Goal: Check status: Check status

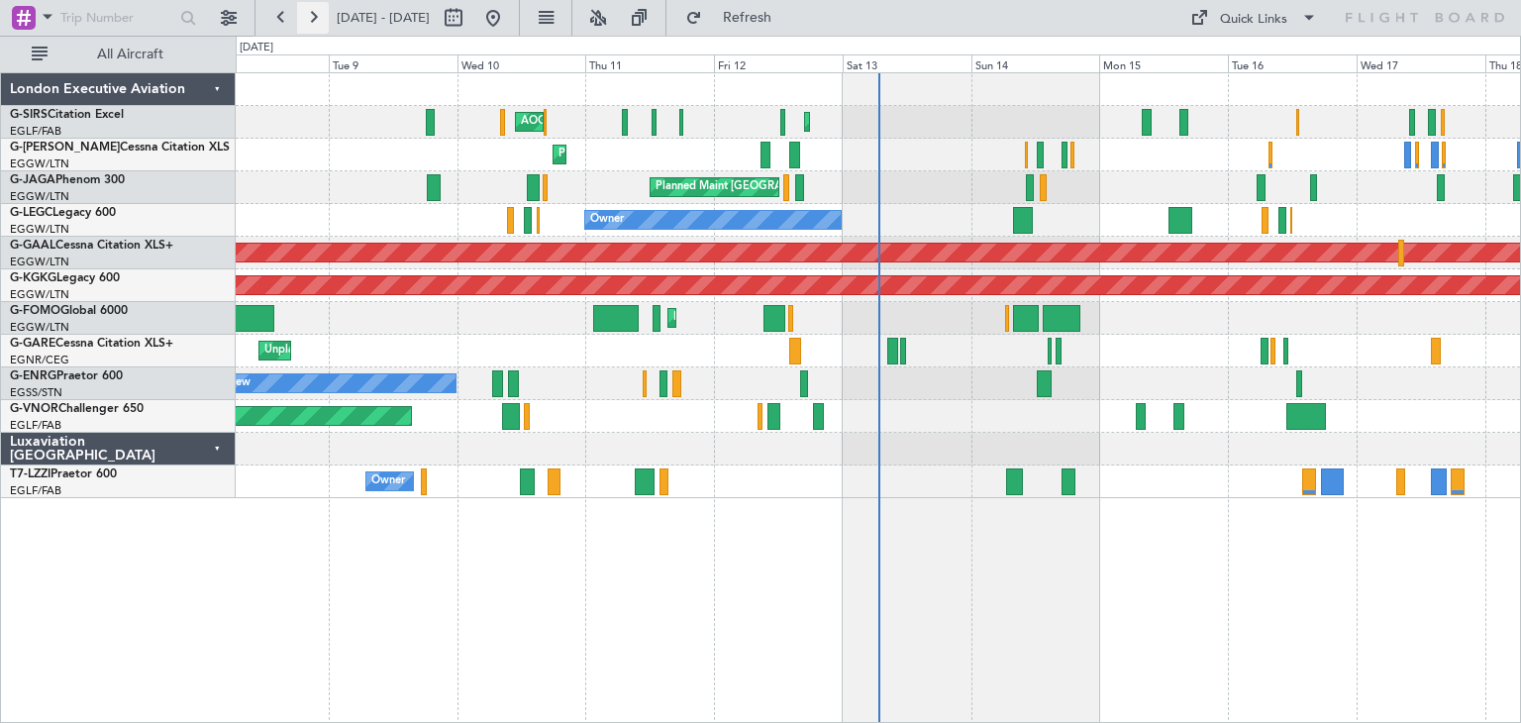
click at [314, 18] on button at bounding box center [313, 18] width 32 height 32
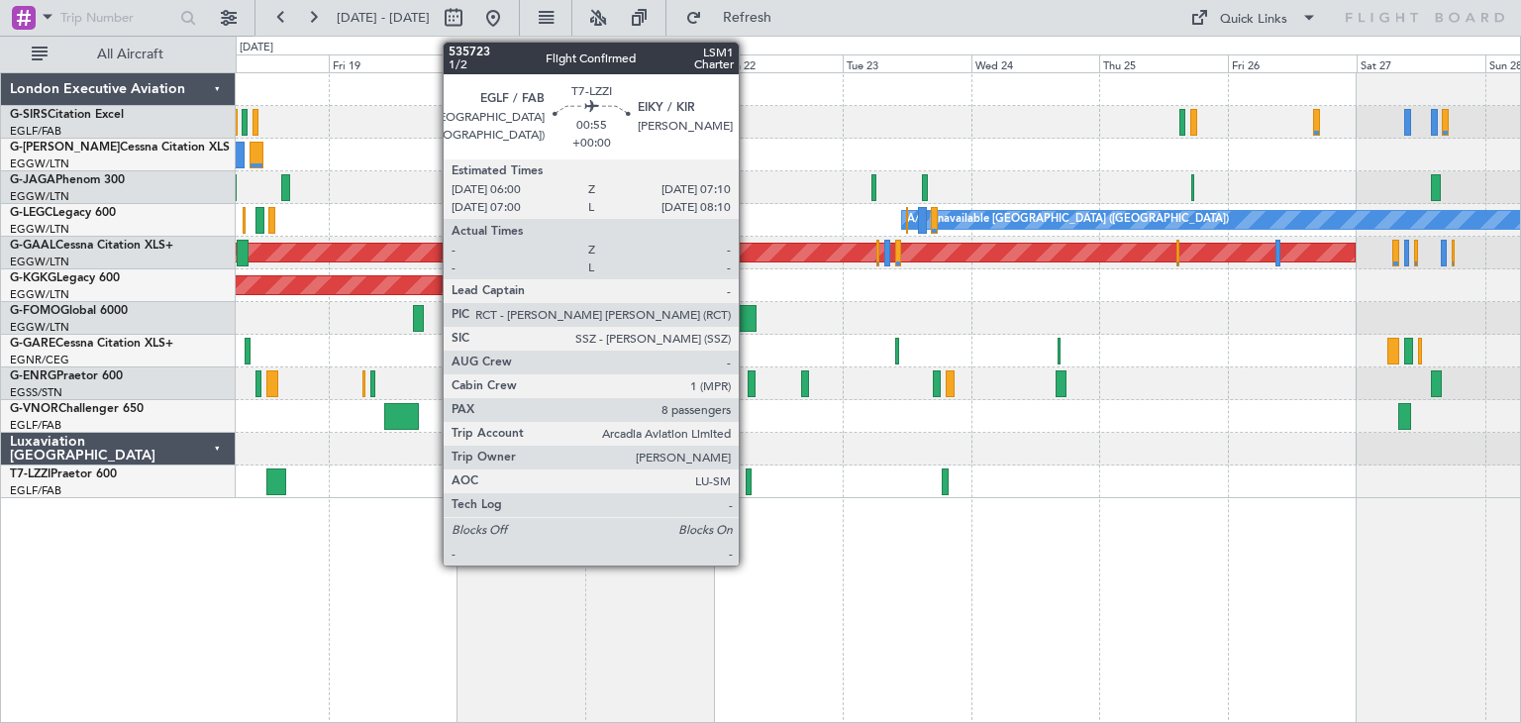
click at [748, 475] on div at bounding box center [749, 481] width 7 height 27
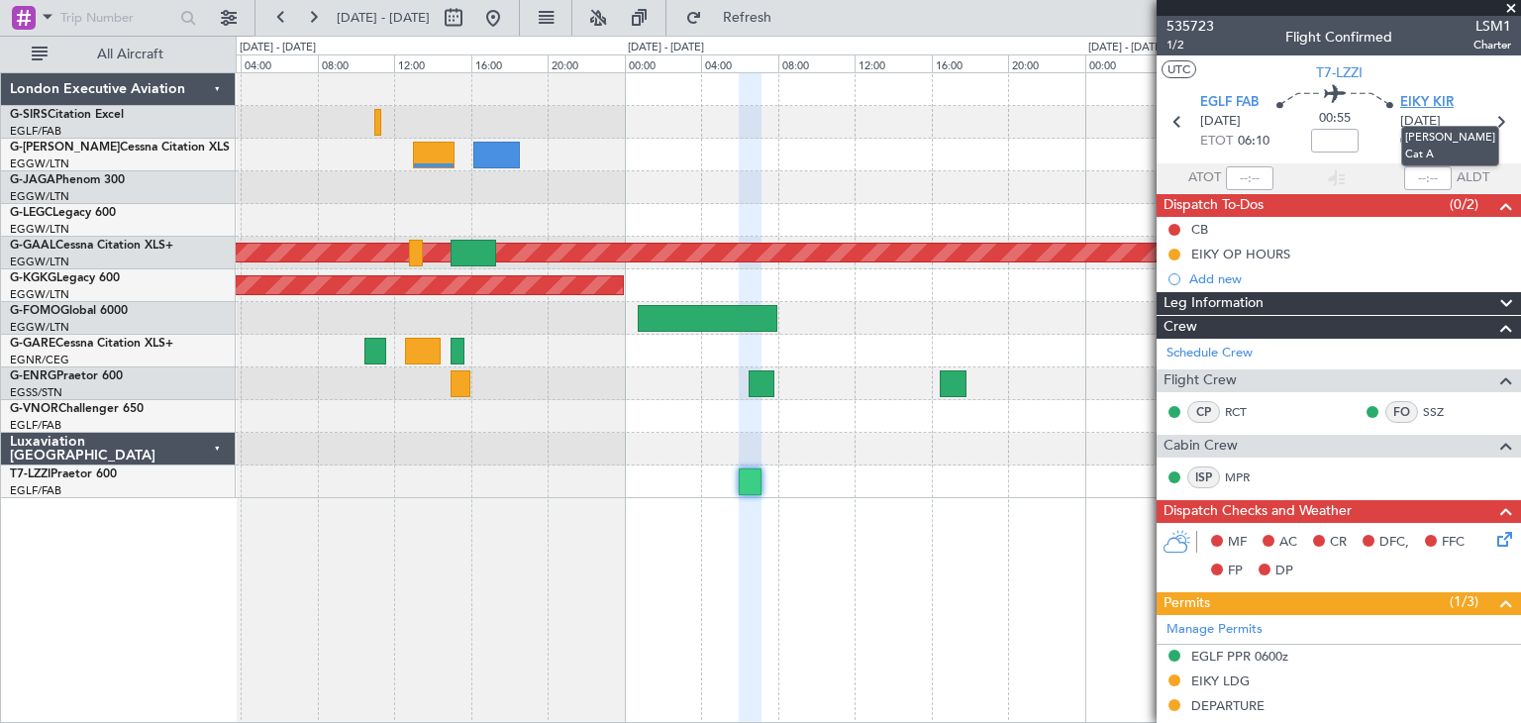
click at [758, 105] on span "EIKY KIR" at bounding box center [1426, 103] width 53 height 20
click at [758, 13] on span at bounding box center [1511, 9] width 20 height 18
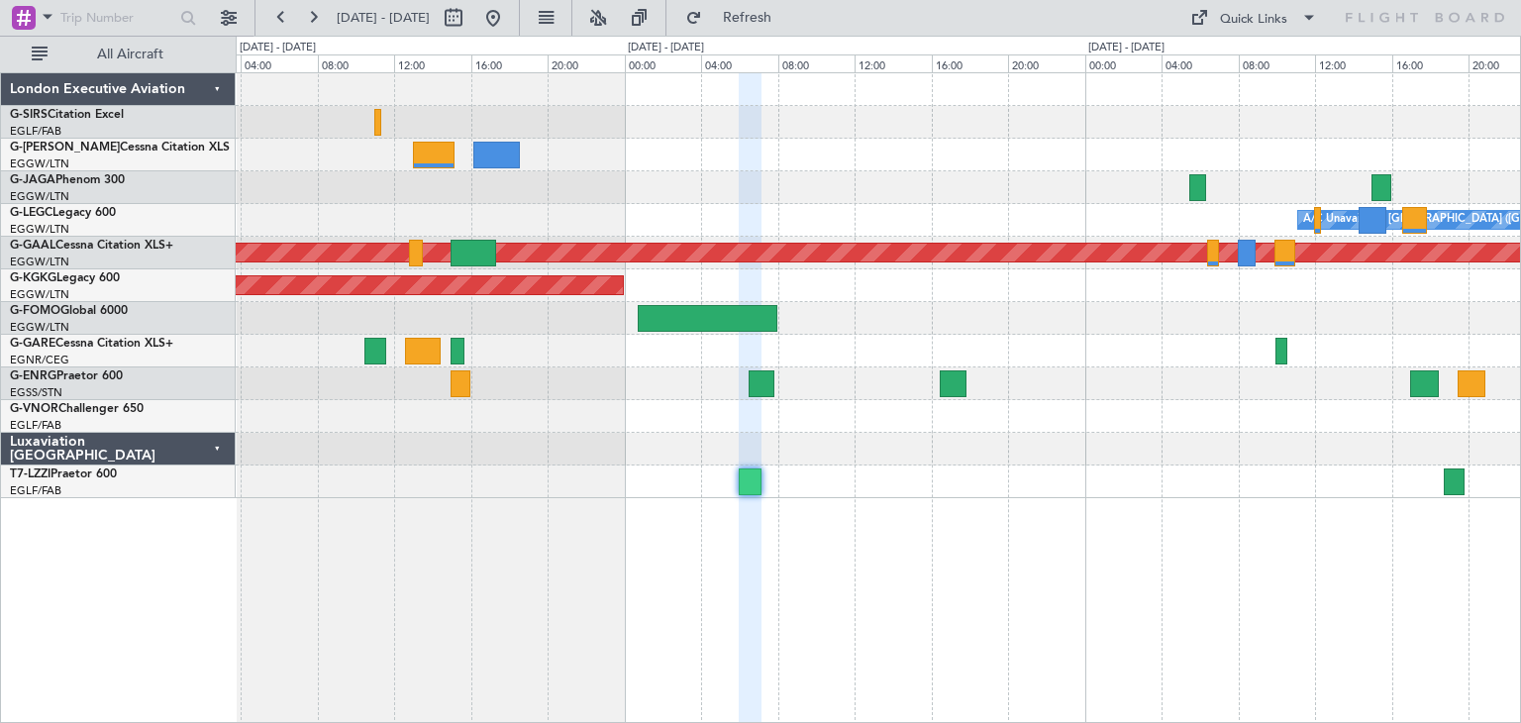
type input "0"
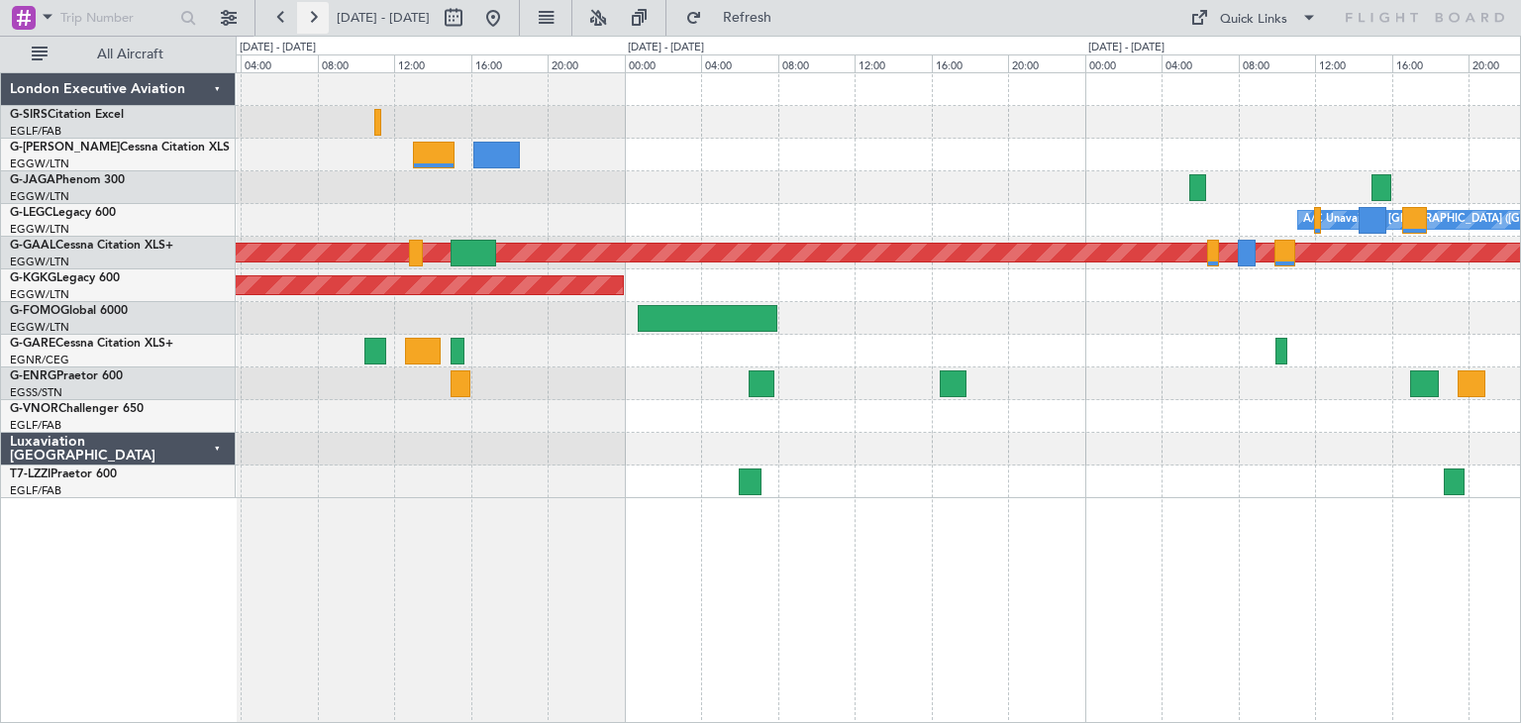
click at [319, 21] on button at bounding box center [313, 18] width 32 height 32
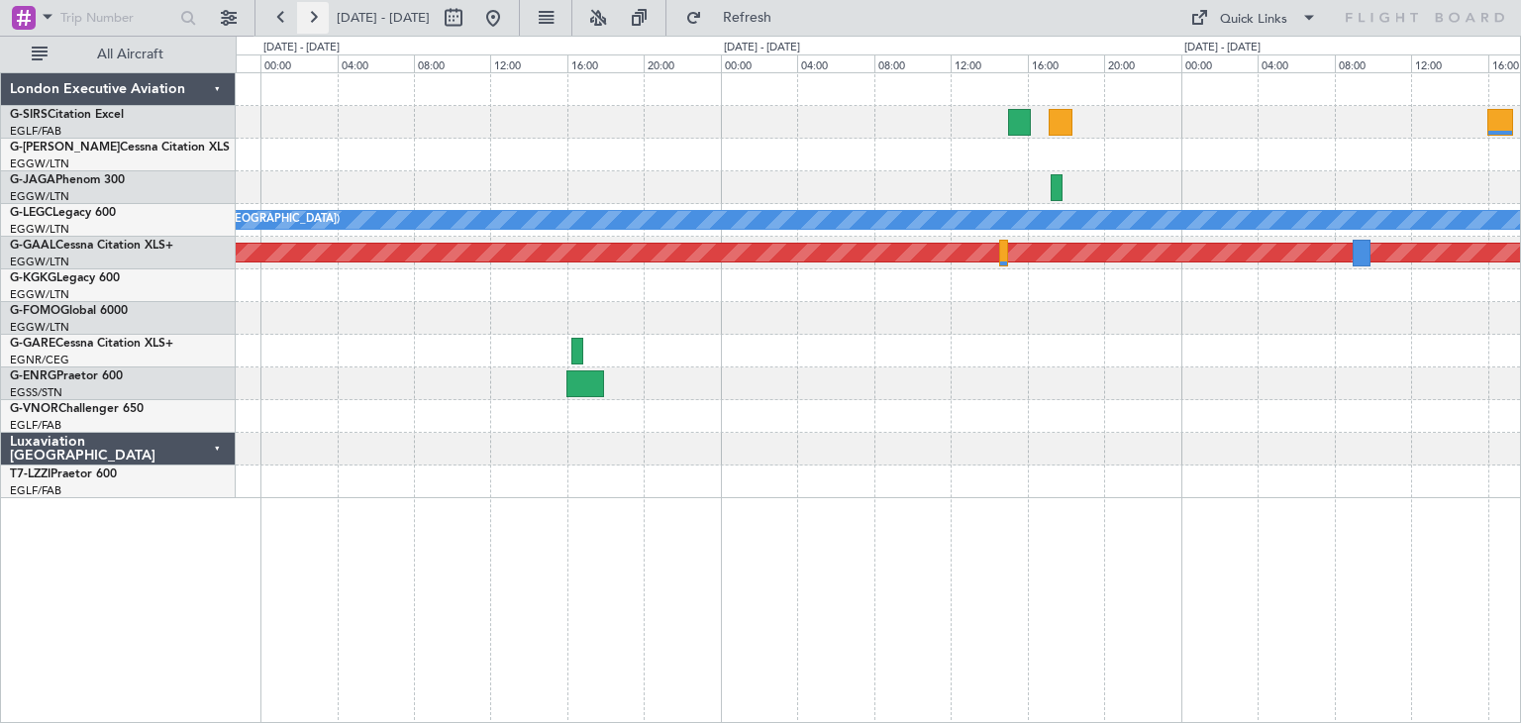
click at [306, 15] on button at bounding box center [313, 18] width 32 height 32
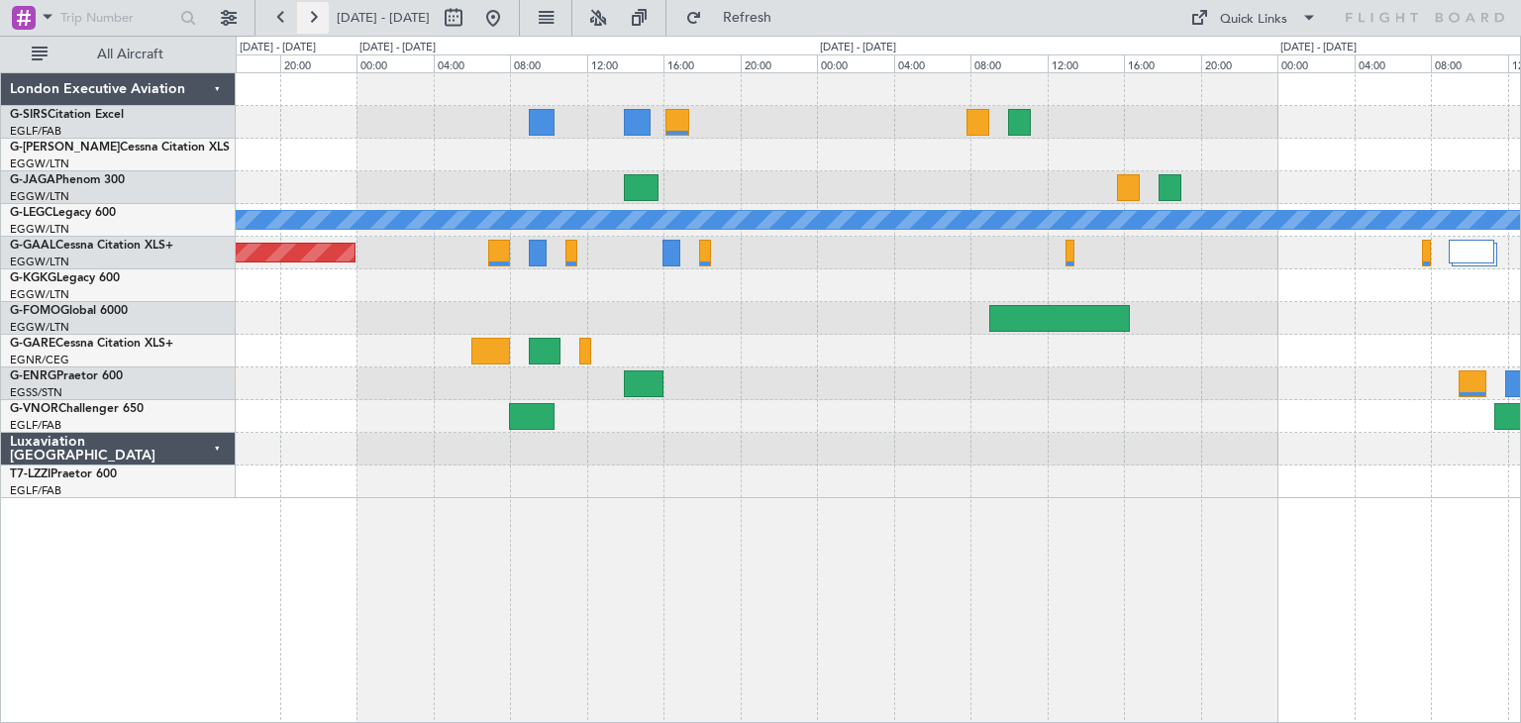
click at [306, 15] on button at bounding box center [313, 18] width 32 height 32
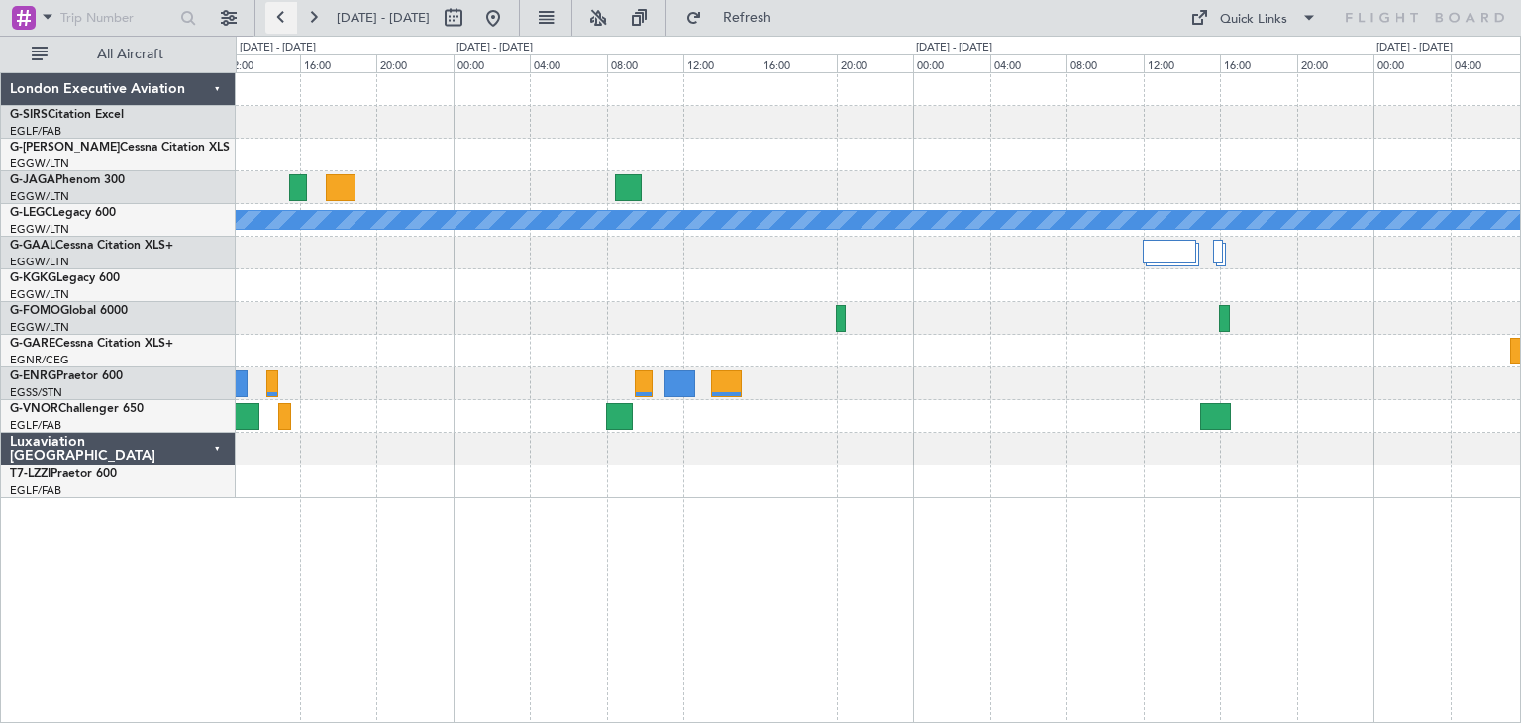
click at [275, 12] on button at bounding box center [281, 18] width 32 height 32
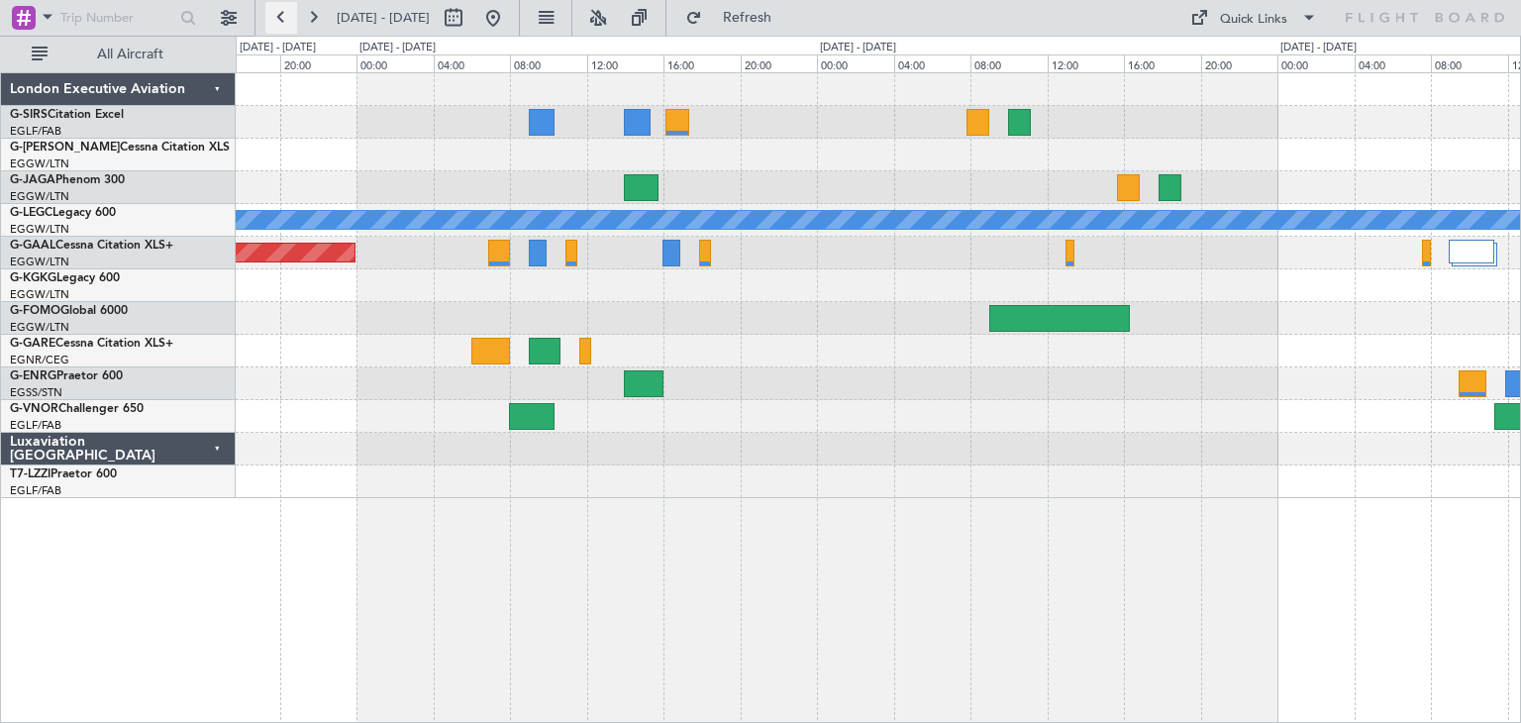
click at [275, 12] on button at bounding box center [281, 18] width 32 height 32
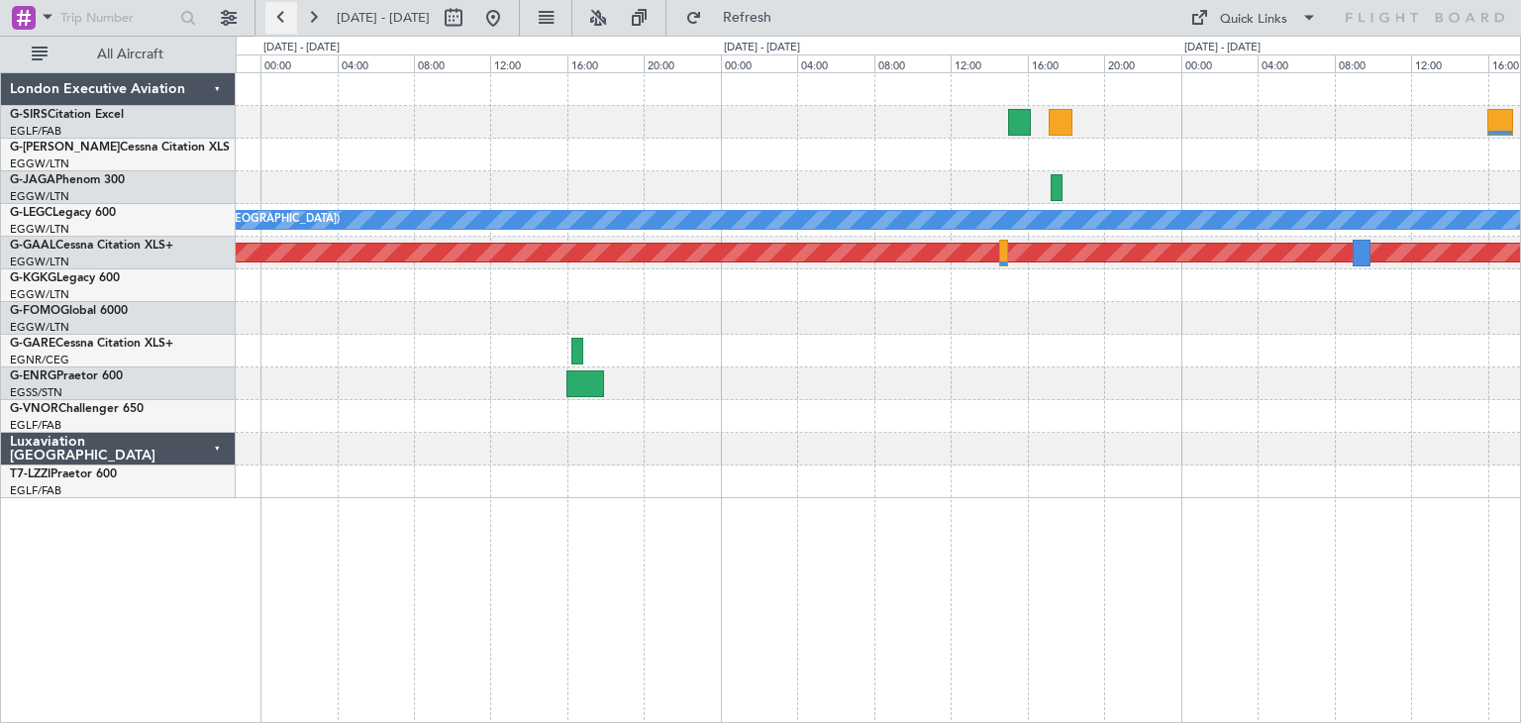
click at [275, 12] on button at bounding box center [281, 18] width 32 height 32
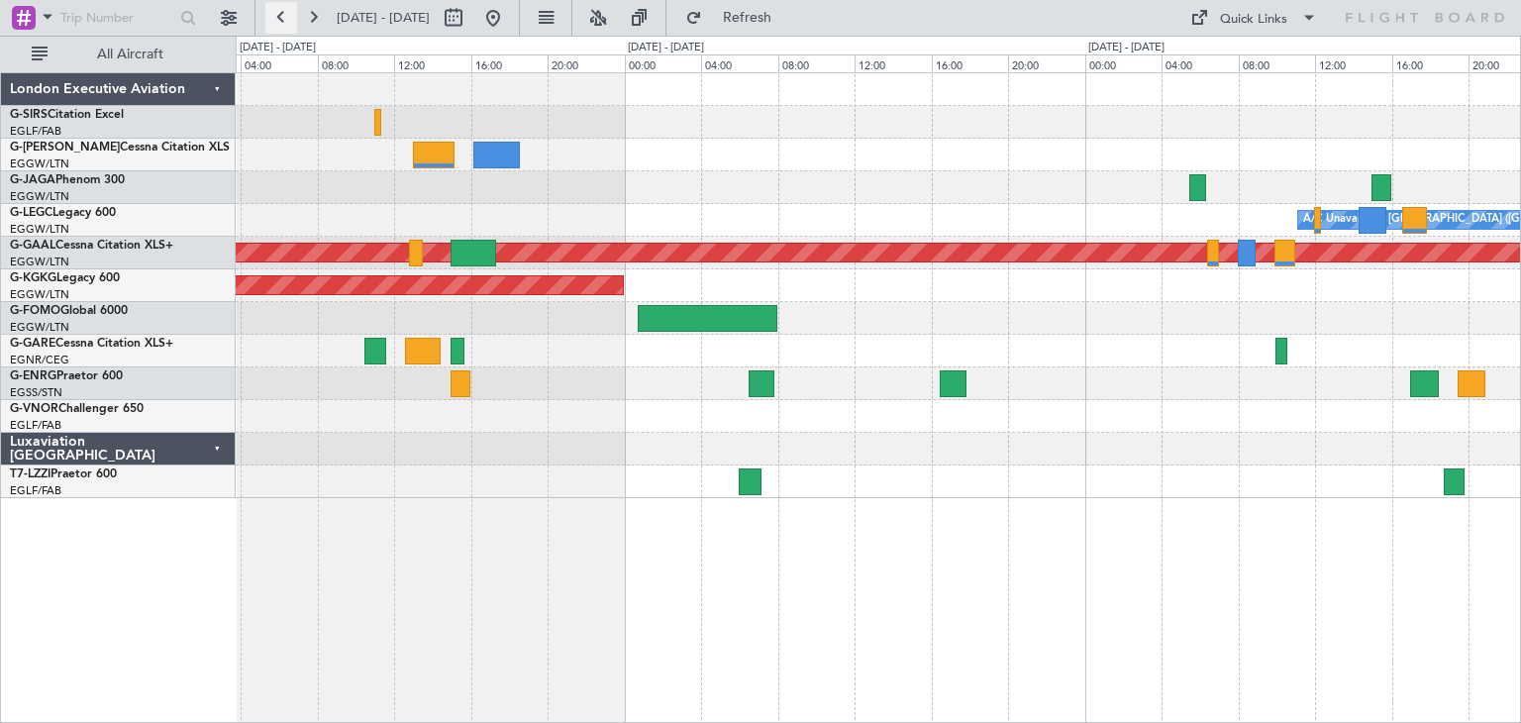
click at [275, 12] on button at bounding box center [281, 18] width 32 height 32
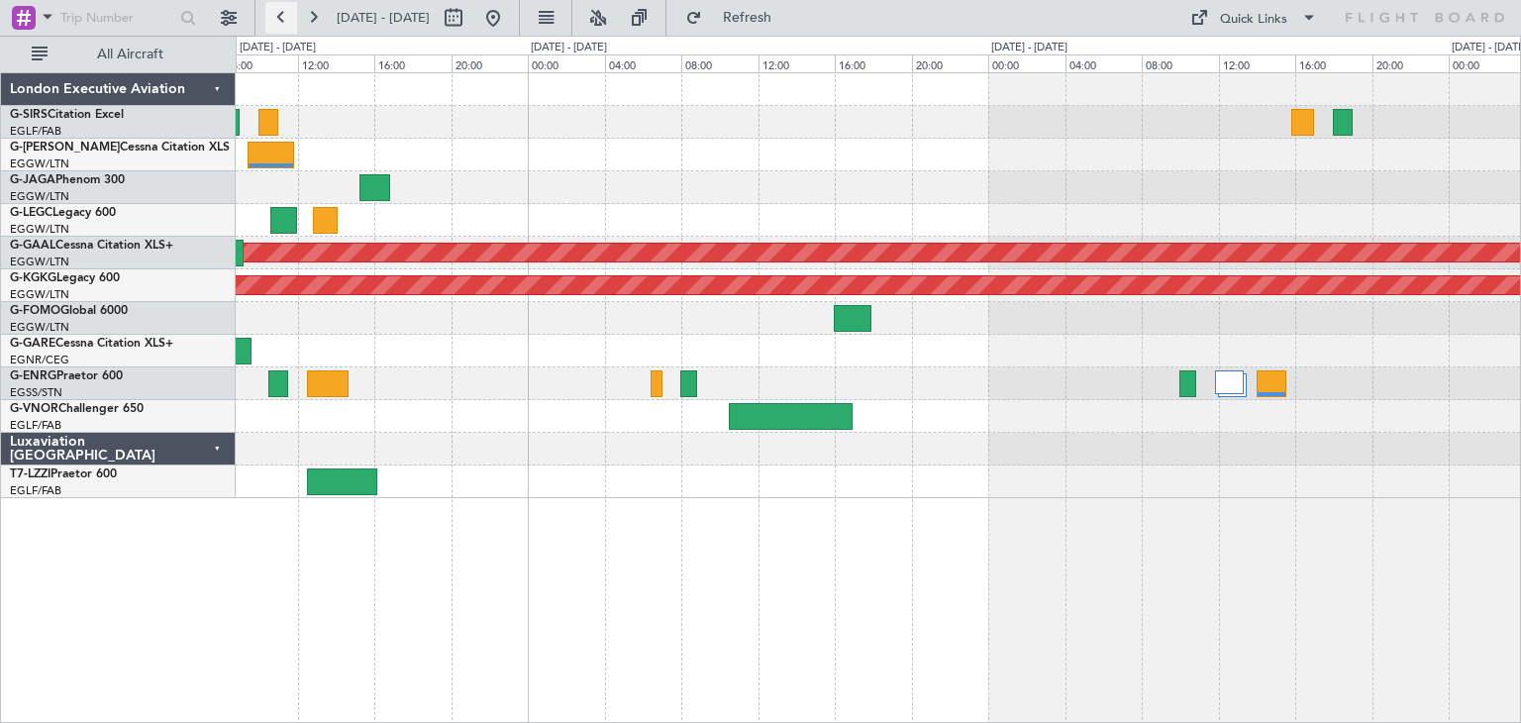
click at [275, 12] on button at bounding box center [281, 18] width 32 height 32
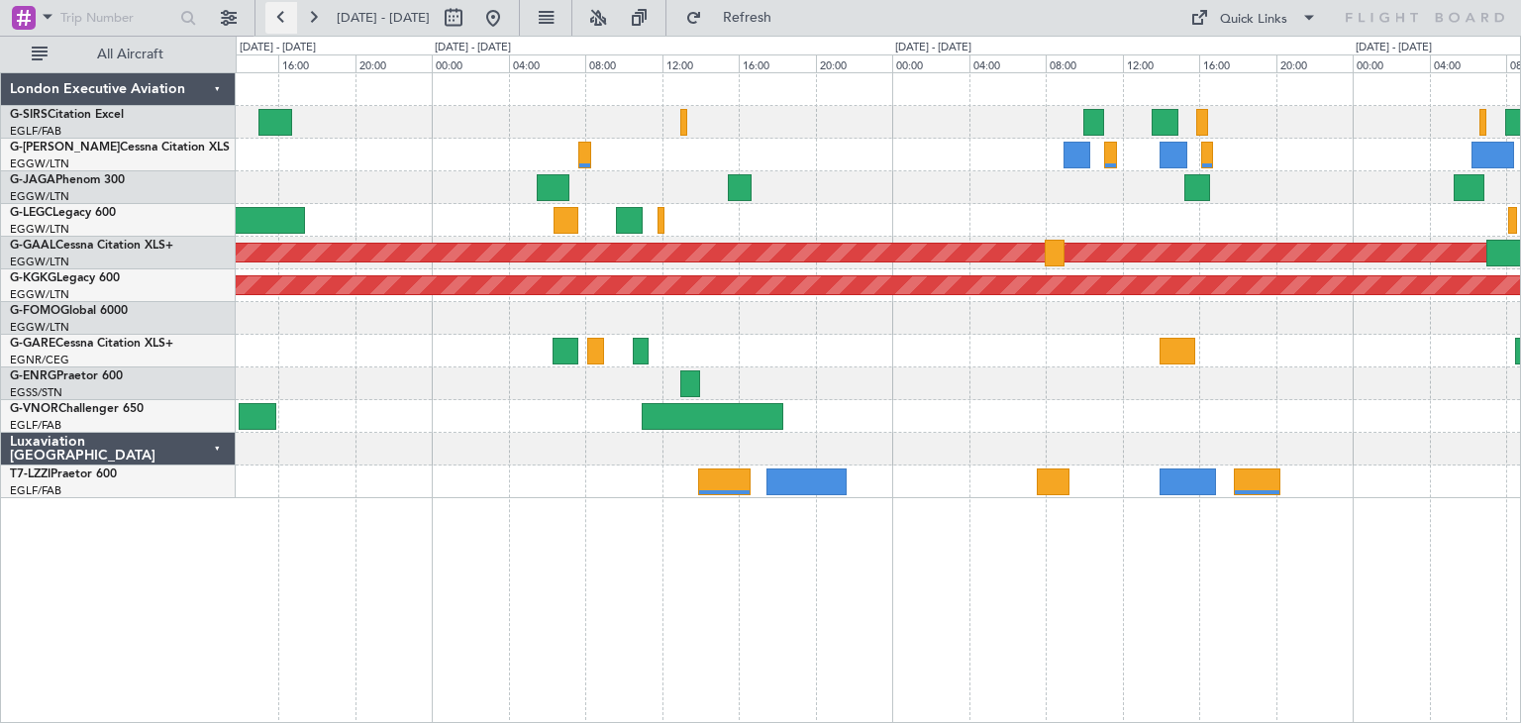
click at [283, 12] on button at bounding box center [281, 18] width 32 height 32
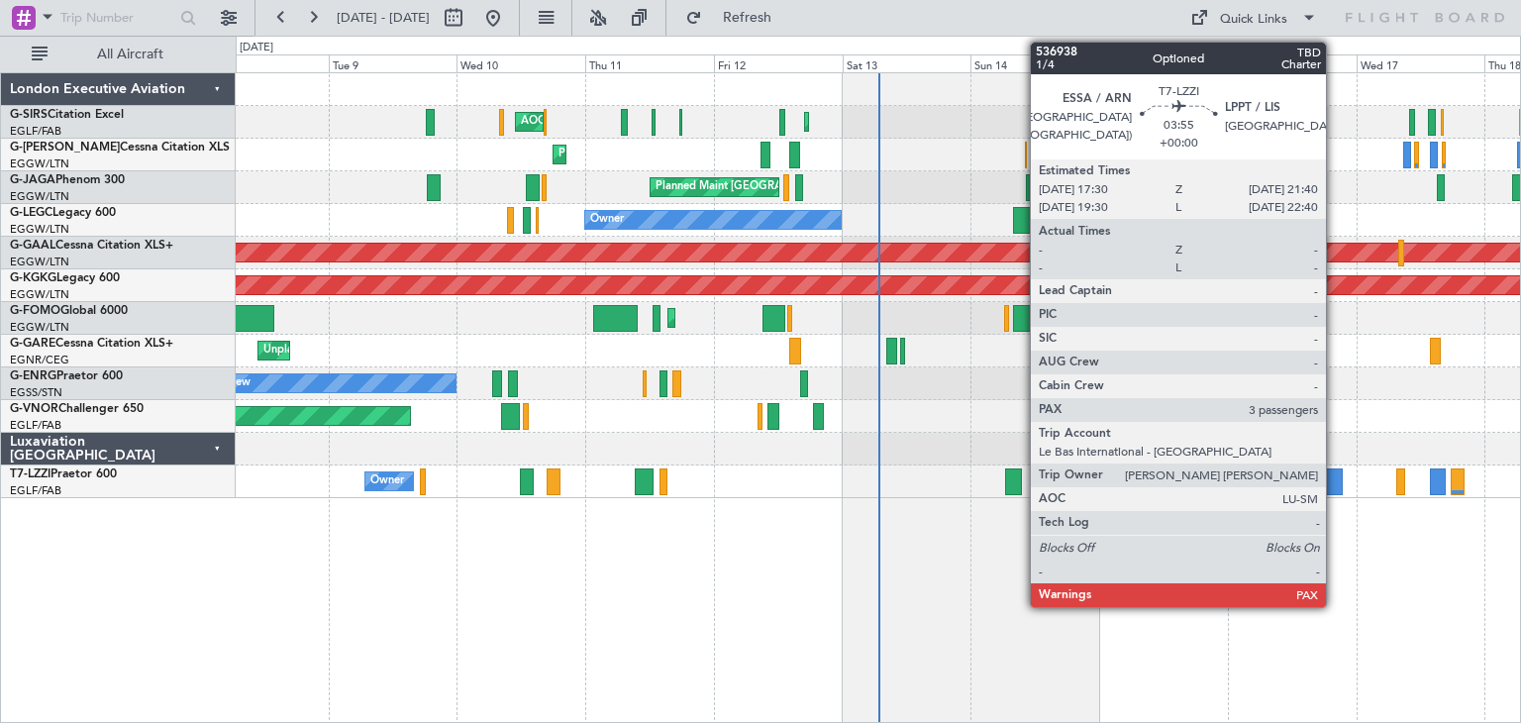
click at [1335, 484] on div at bounding box center [1331, 481] width 23 height 27
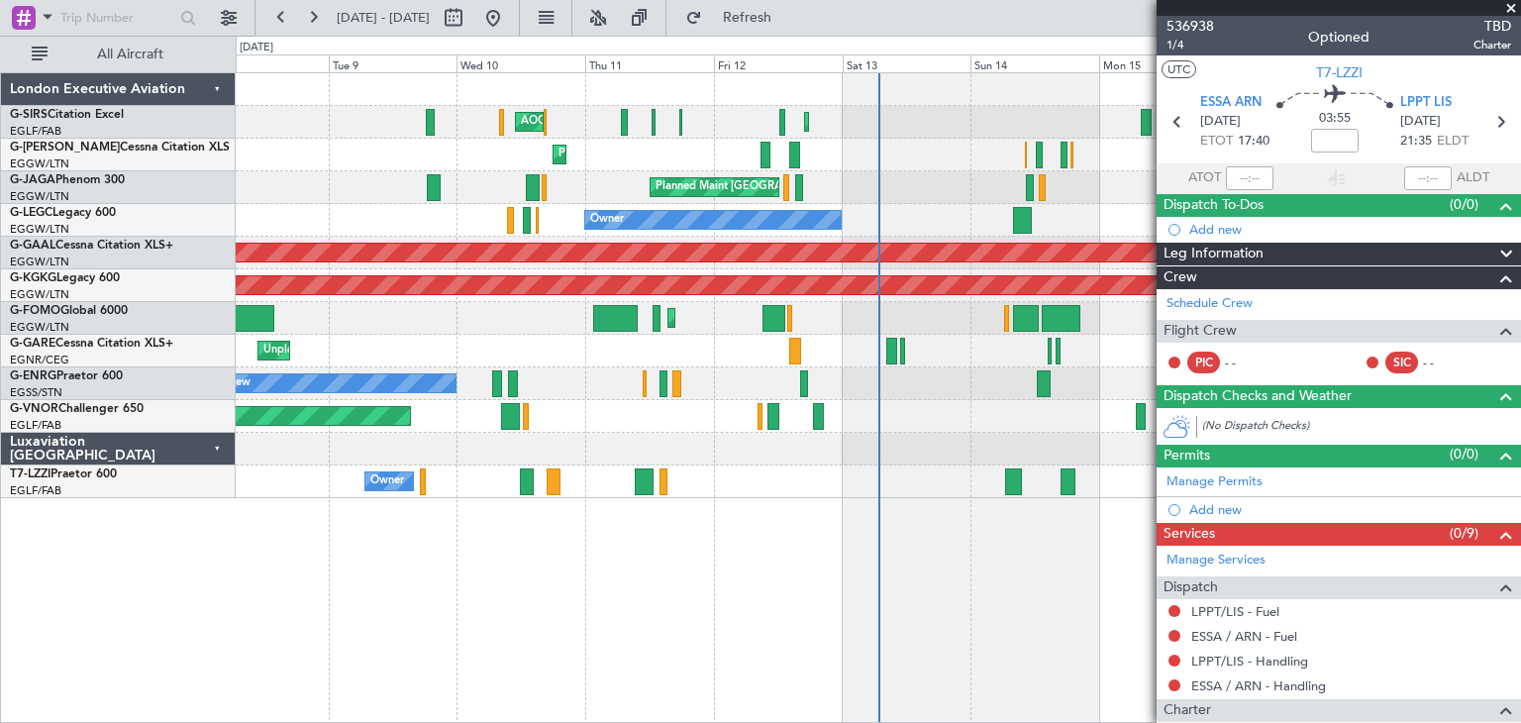
click at [1509, 8] on span at bounding box center [1511, 9] width 20 height 18
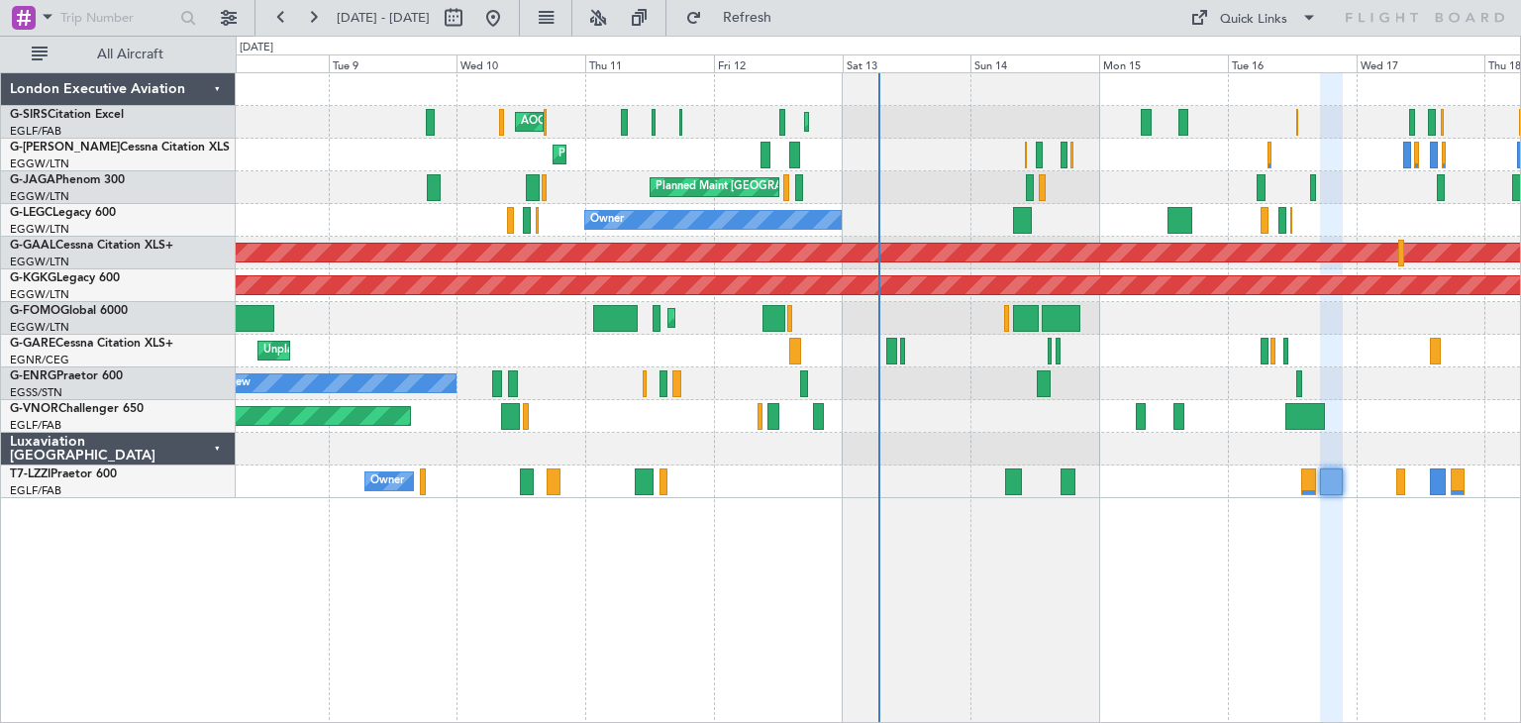
type input "0"
